Goal: Information Seeking & Learning: Learn about a topic

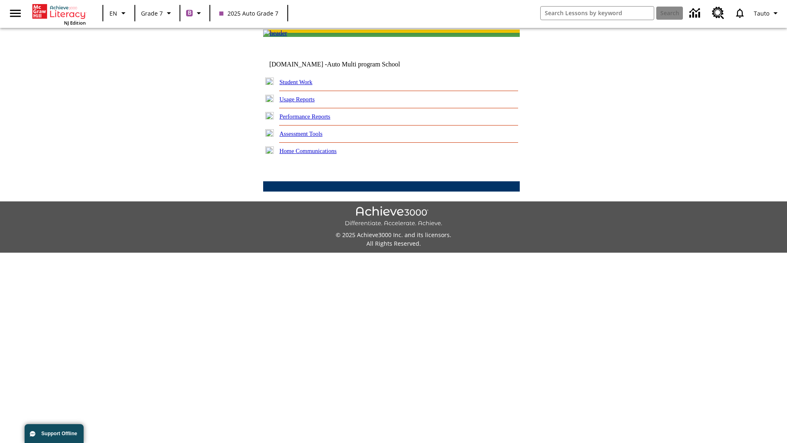
click at [314, 120] on link "Performance Reports" at bounding box center [305, 116] width 51 height 7
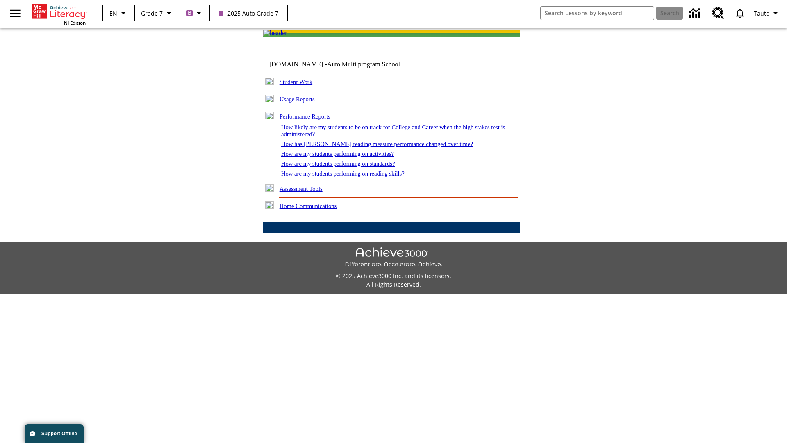
click at [373, 147] on link "How has Lexile reading measure performance changed over time?" at bounding box center [377, 144] width 192 height 7
